Goal: Find specific page/section: Find specific page/section

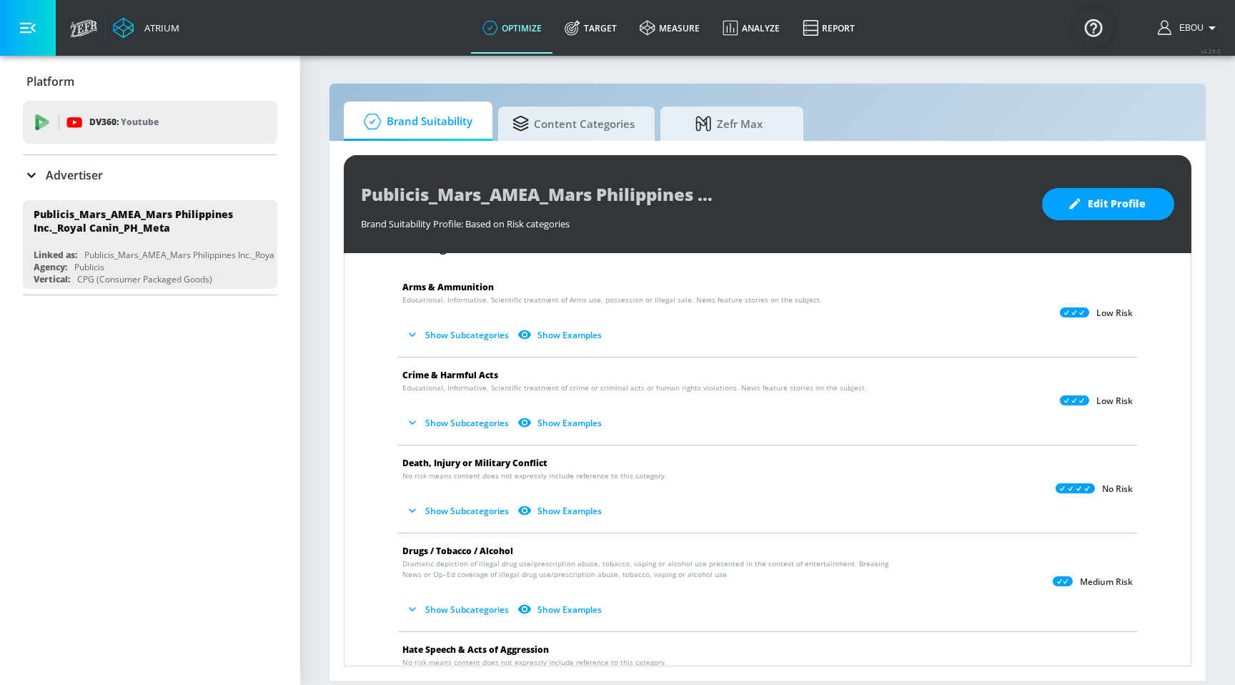
scroll to position [52, 0]
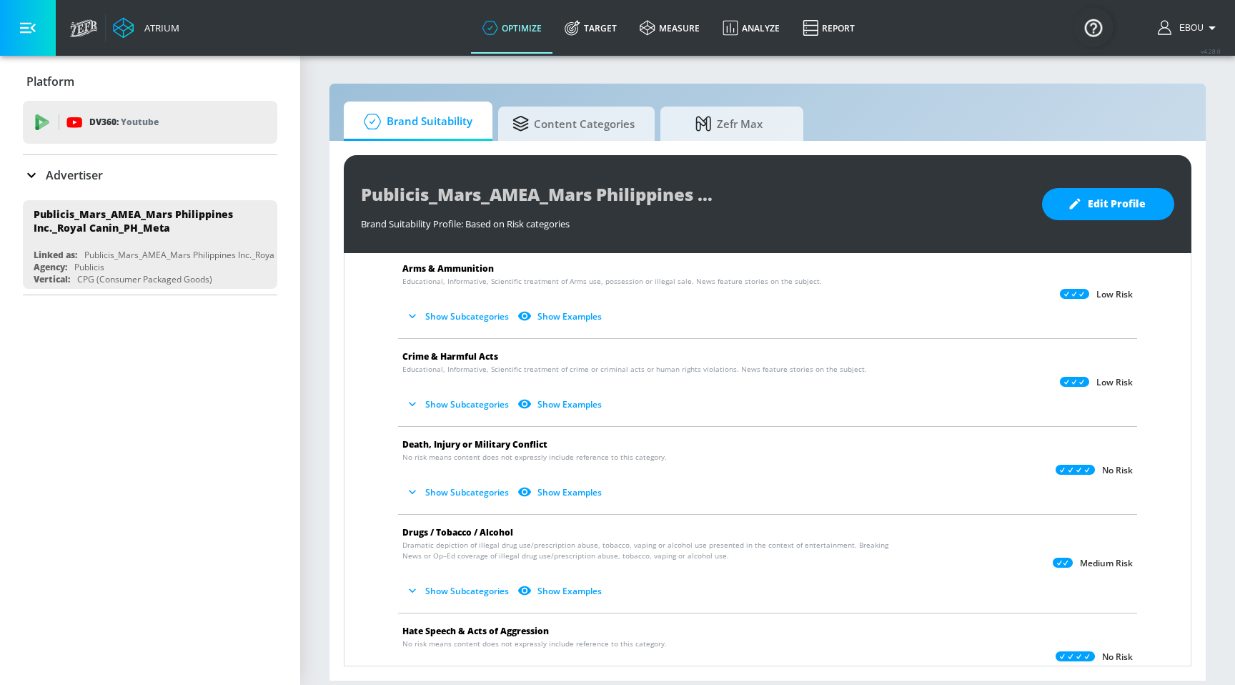
click at [414, 494] on icon "button" at bounding box center [412, 492] width 14 height 14
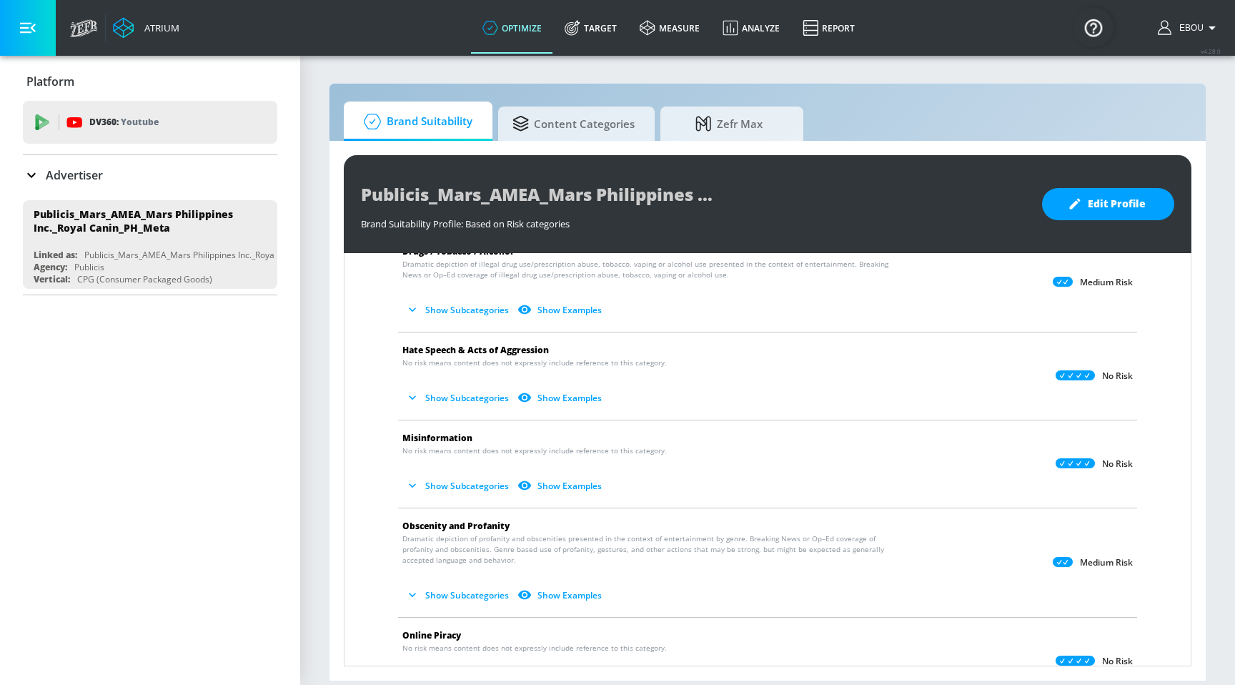
scroll to position [225, 0]
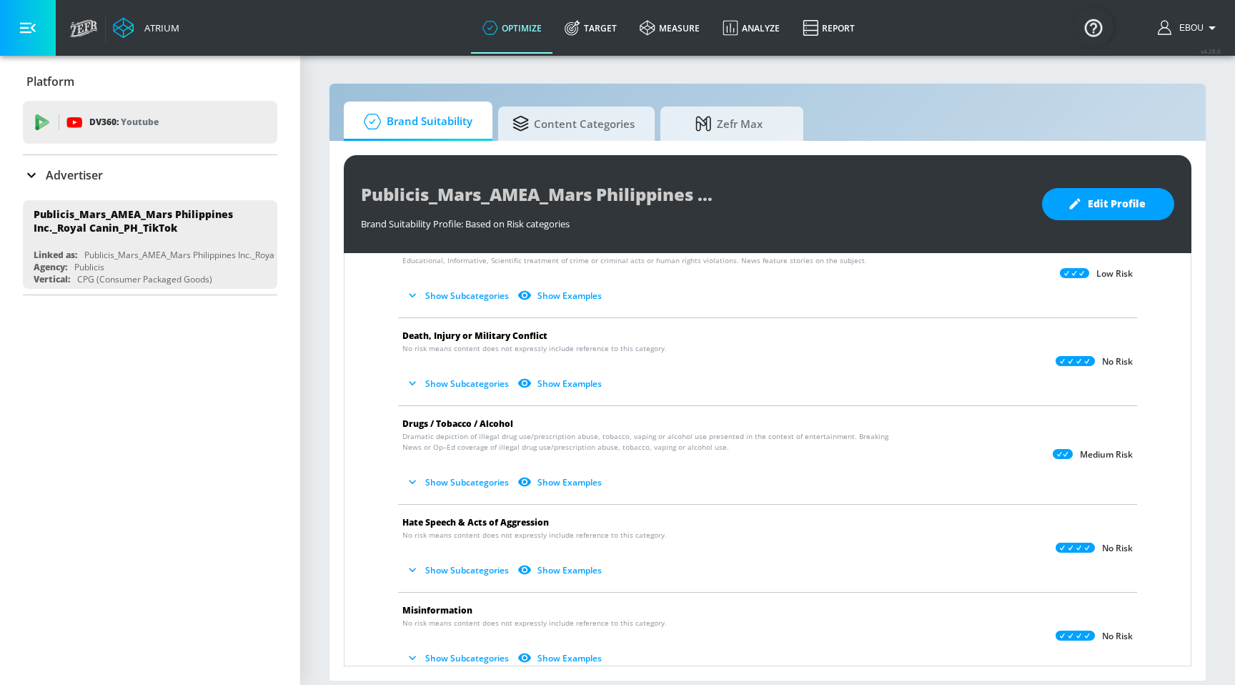
scroll to position [159, 0]
click at [472, 387] on button "Show Subcategories" at bounding box center [458, 385] width 112 height 24
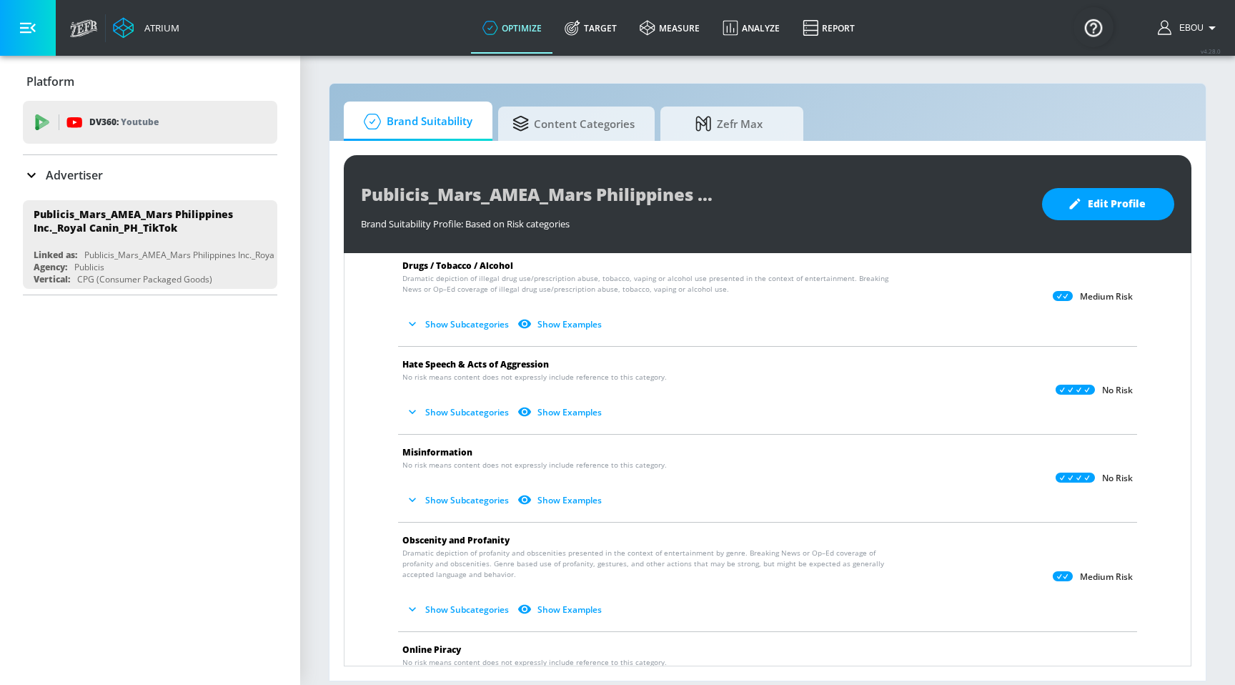
scroll to position [225, 0]
